Goal: Task Accomplishment & Management: Complete application form

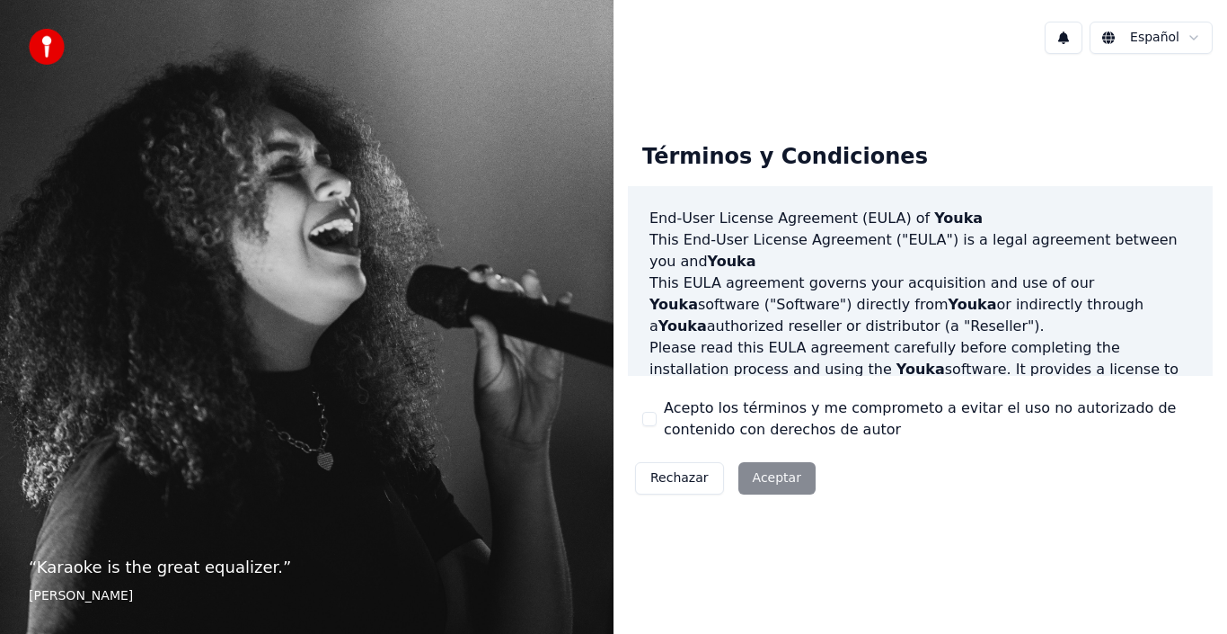
click at [689, 480] on button "Rechazar" at bounding box center [679, 478] width 89 height 32
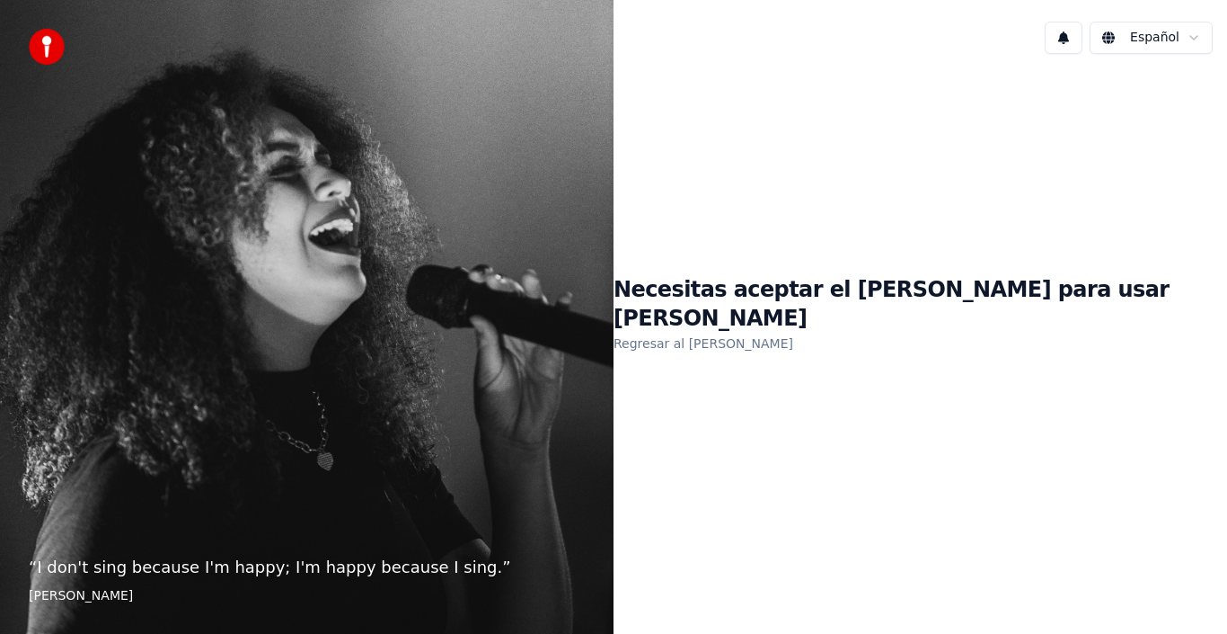
click at [1188, 40] on html "“ I don't sing because I'm happy; I'm happy because I sing. ” William James Esp…" at bounding box center [613, 317] width 1227 height 634
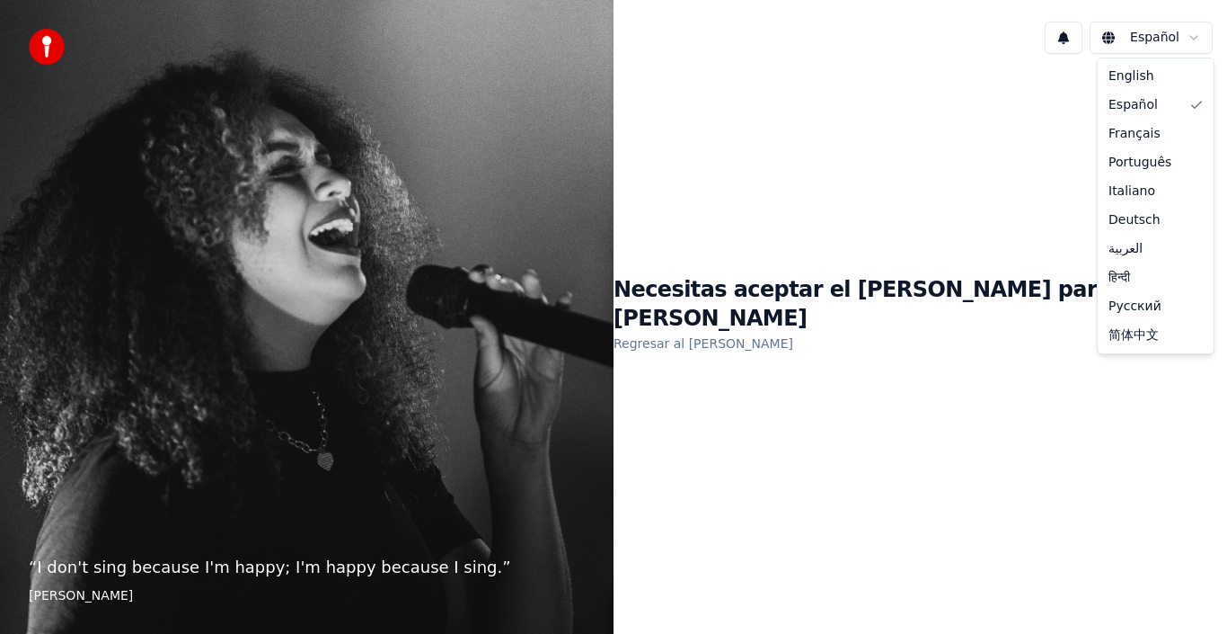
click at [1188, 40] on html "“ I don't sing because I'm happy; I'm happy because I sing. ” William James Esp…" at bounding box center [613, 317] width 1227 height 634
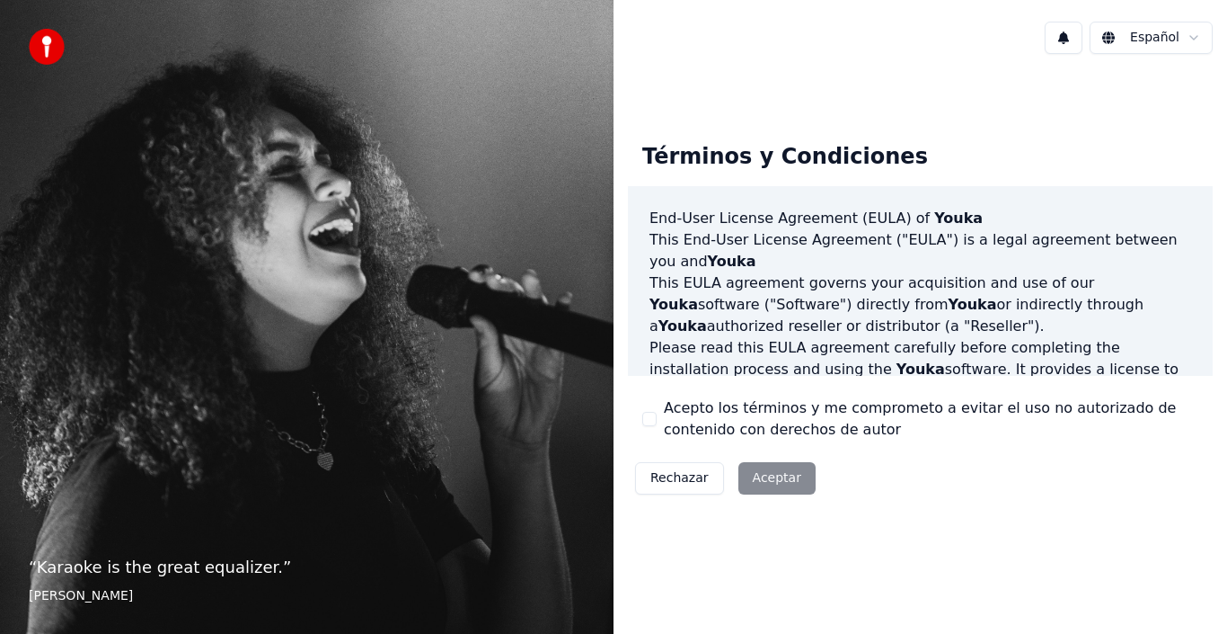
click at [769, 477] on div "Rechazar Aceptar" at bounding box center [725, 478] width 195 height 47
click at [660, 409] on div "Acepto los términos y me comprometo a evitar el uso no autorizado de contenido …" at bounding box center [920, 418] width 556 height 43
click at [651, 421] on button "Acepto los términos y me comprometo a evitar el uso no autorizado de contenido …" at bounding box center [649, 419] width 14 height 14
click at [797, 491] on button "Aceptar" at bounding box center [777, 478] width 77 height 32
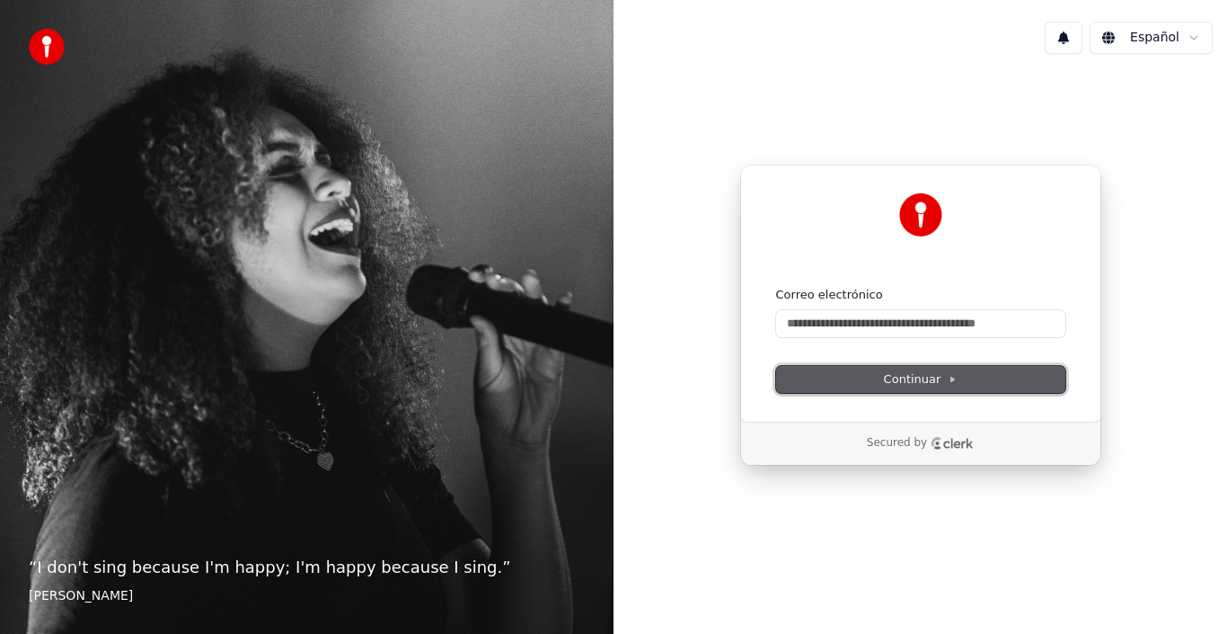
click at [902, 378] on span "Continuar" at bounding box center [921, 379] width 74 height 16
